Goal: Task Accomplishment & Management: Manage account settings

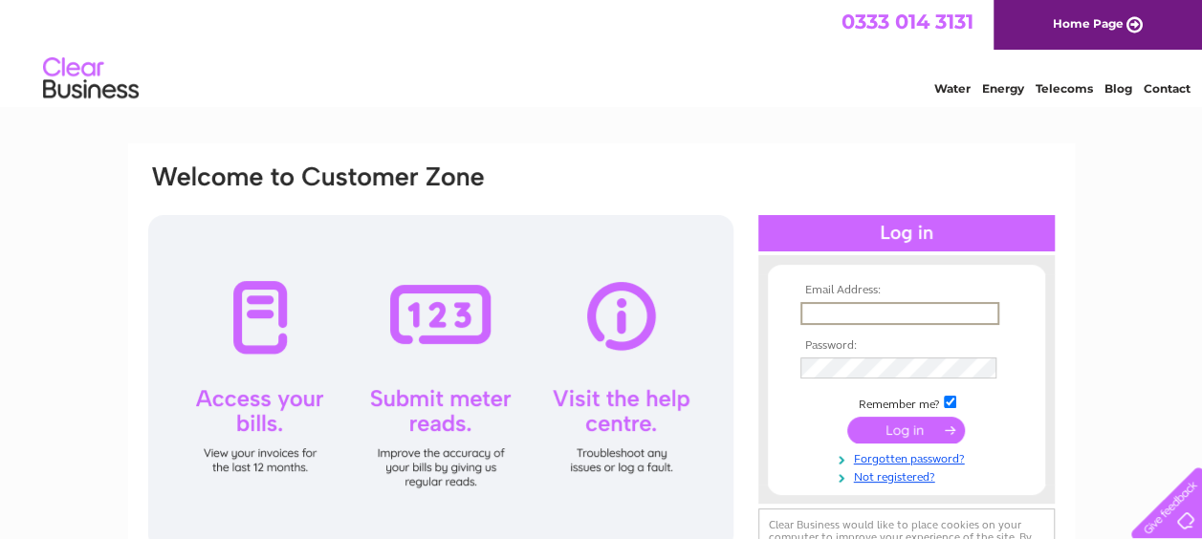
click at [467, 65] on input "text" at bounding box center [899, 313] width 199 height 23
paste input "Leon.campbell@gov.scot"
type input "Leon.campbell@gov.scot"
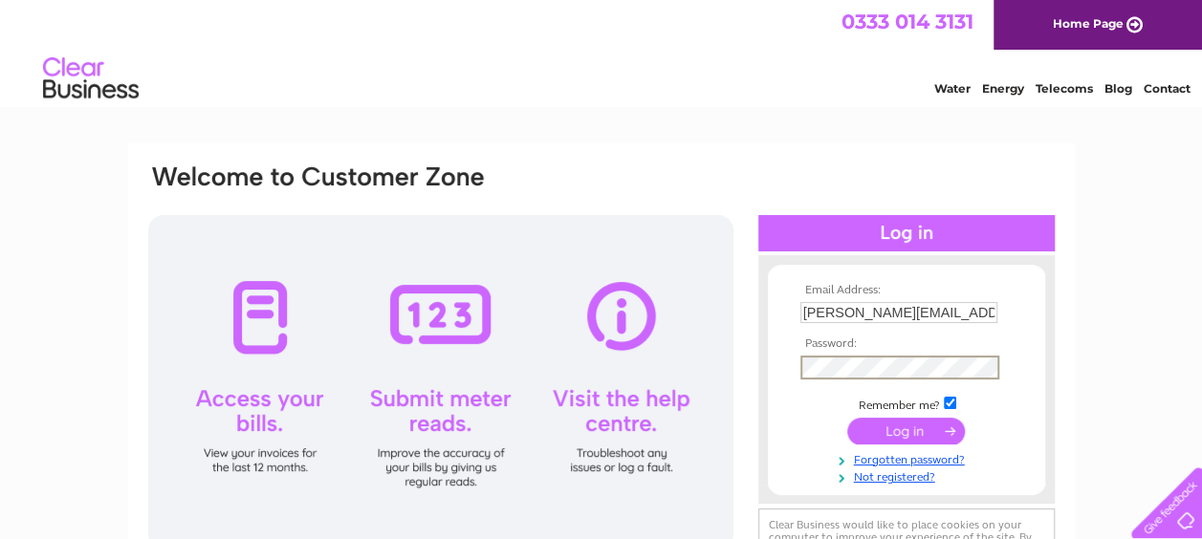
click at [467, 65] on input "submit" at bounding box center [906, 431] width 118 height 27
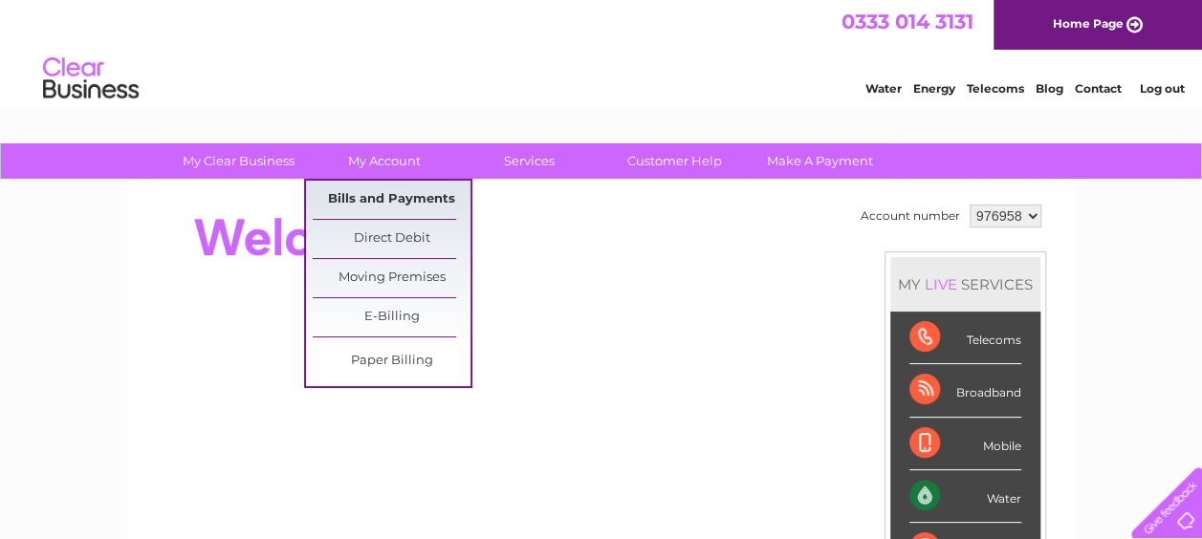
click at [394, 206] on link "Bills and Payments" at bounding box center [392, 200] width 158 height 38
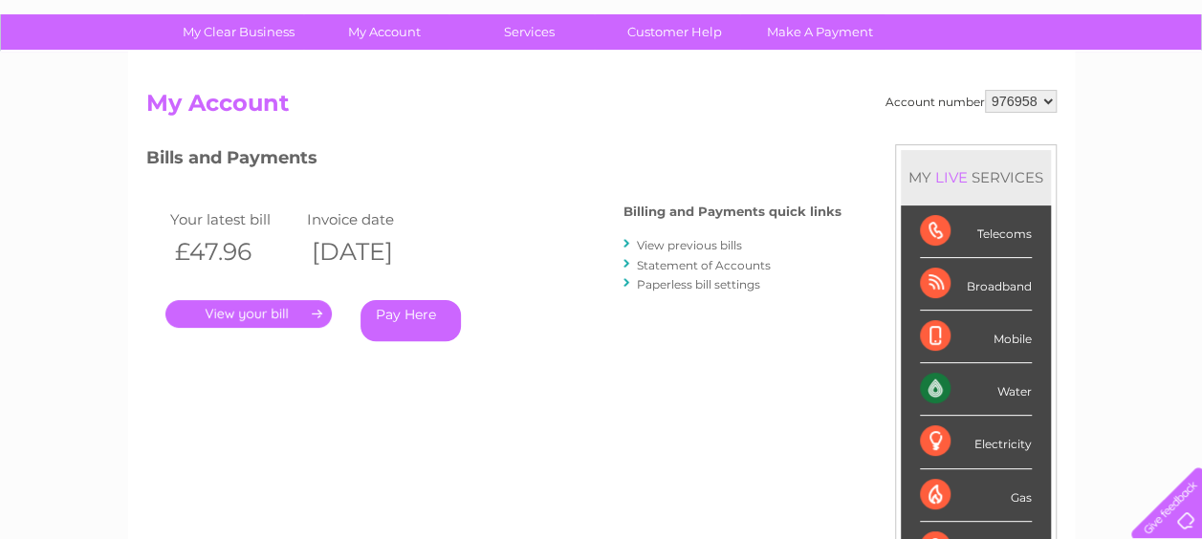
scroll to position [96, 0]
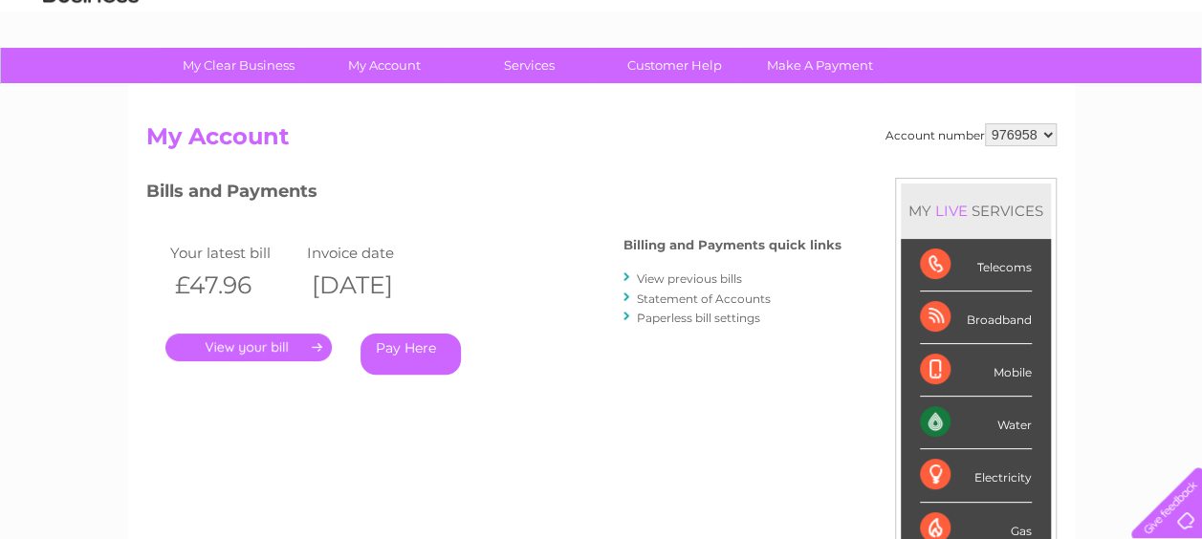
click at [271, 342] on link "." at bounding box center [248, 348] width 166 height 28
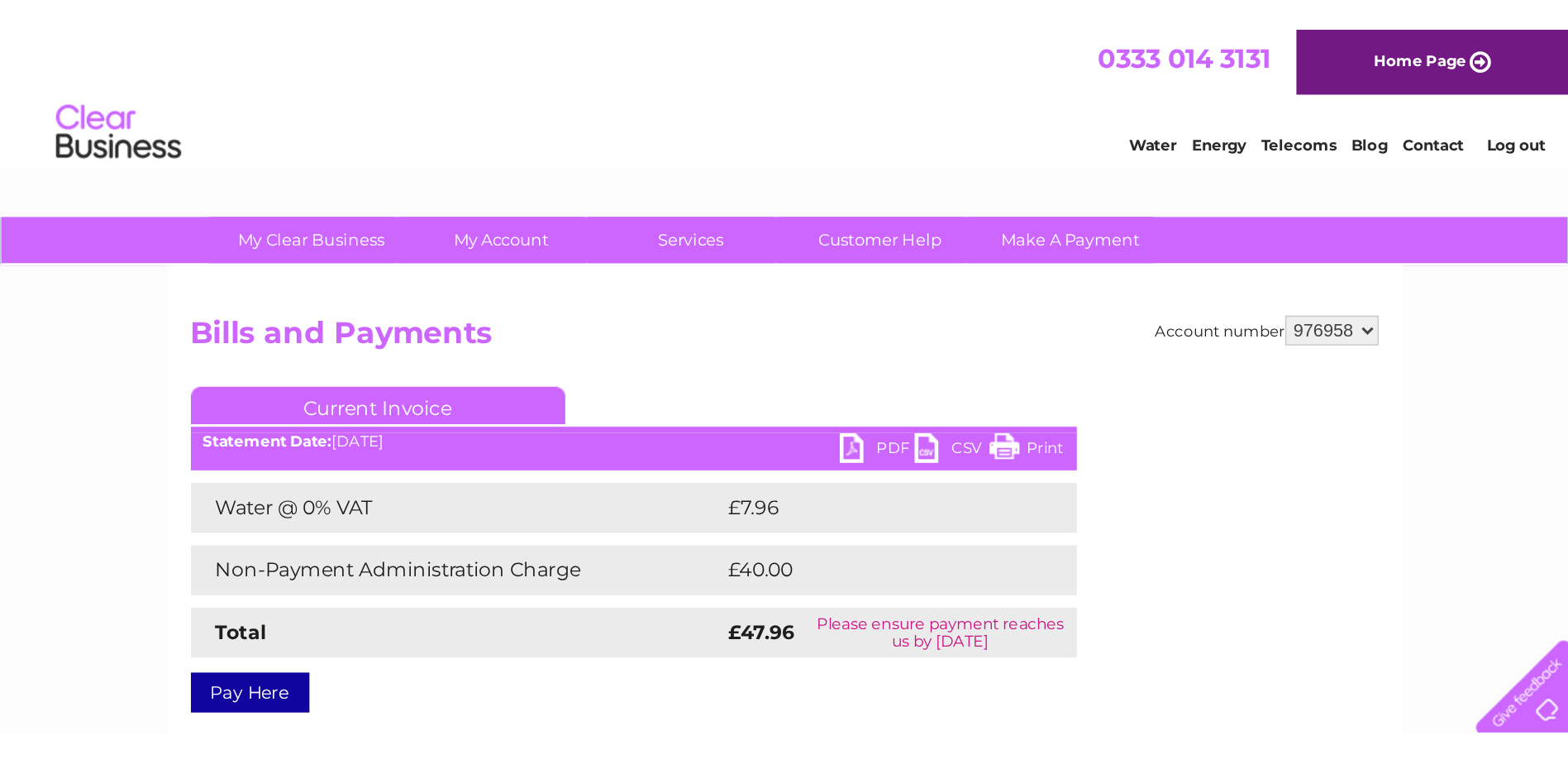
scroll to position [83, 0]
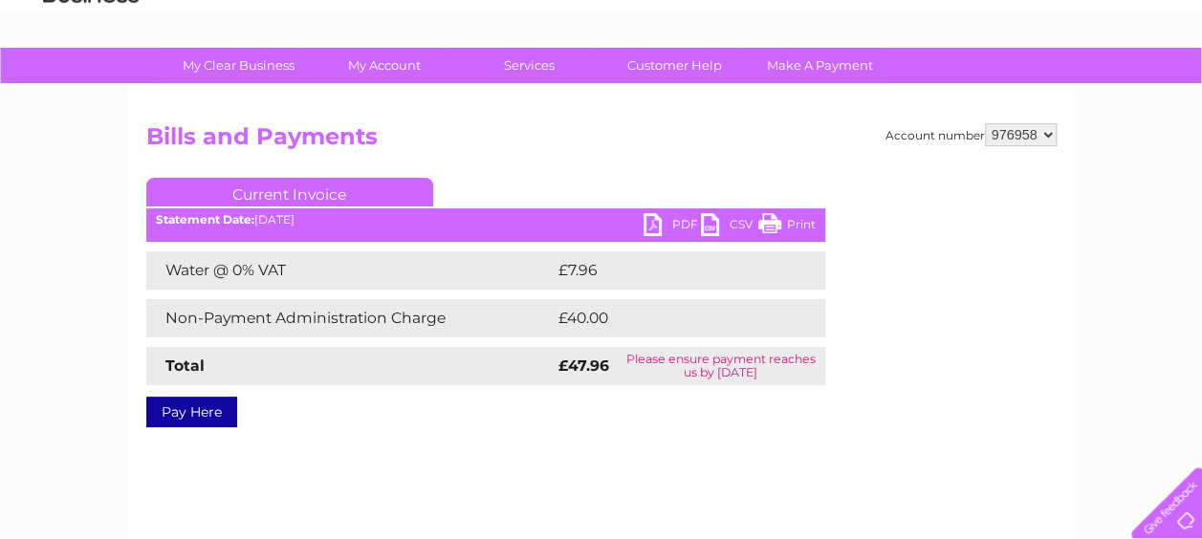
click at [658, 229] on link "PDF" at bounding box center [672, 227] width 57 height 28
